Goal: Task Accomplishment & Management: Manage account settings

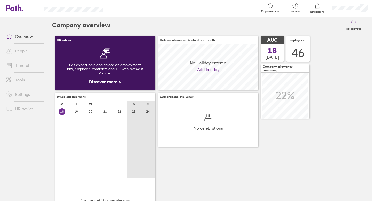
scroll to position [46, 101]
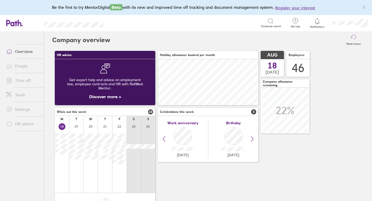
click at [26, 82] on link "Time off" at bounding box center [23, 80] width 42 height 10
